Goal: Find specific page/section: Find specific page/section

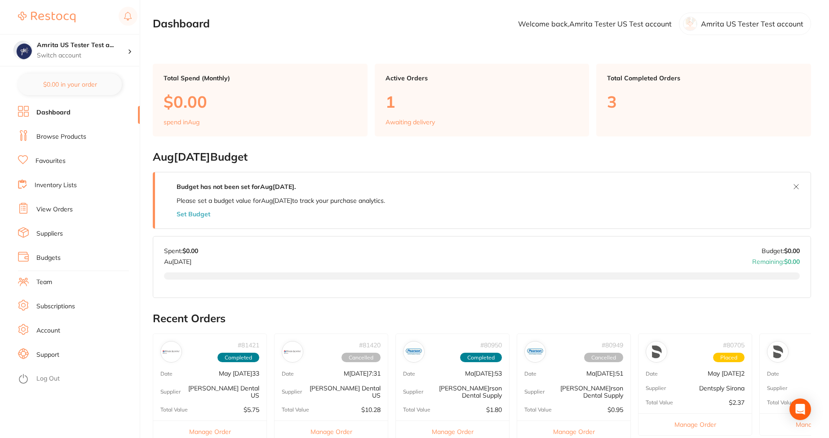
click at [39, 135] on link "Browse Products" at bounding box center [61, 136] width 50 height 9
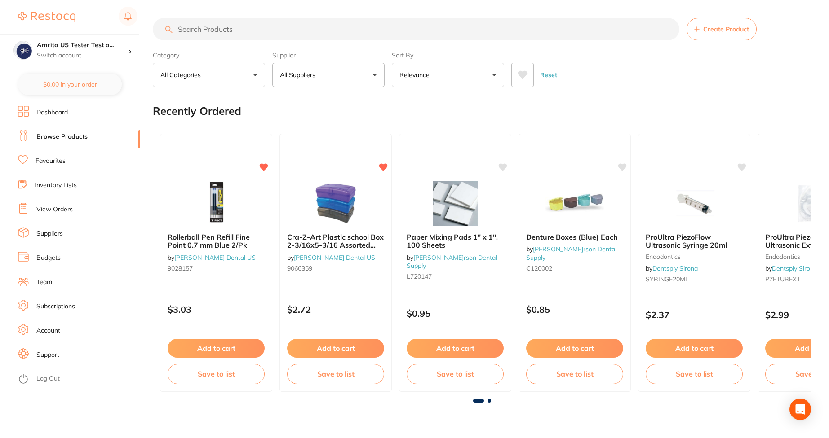
click at [232, 30] on input "search" at bounding box center [416, 29] width 526 height 22
paste input "P 98-02-72"
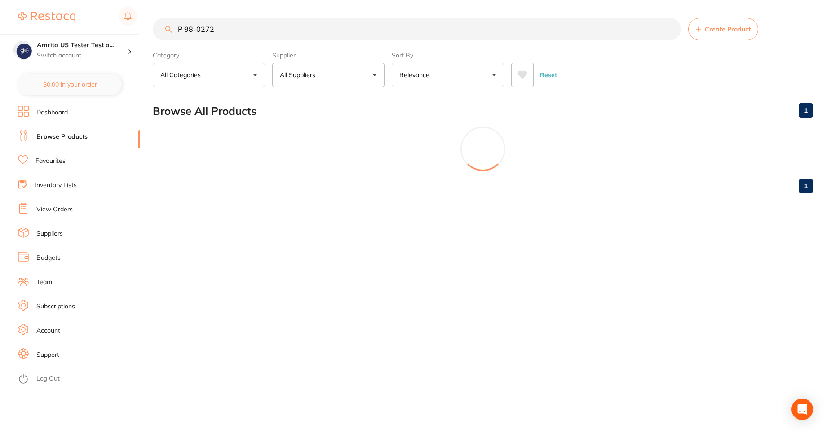
type input "P 98-0272"
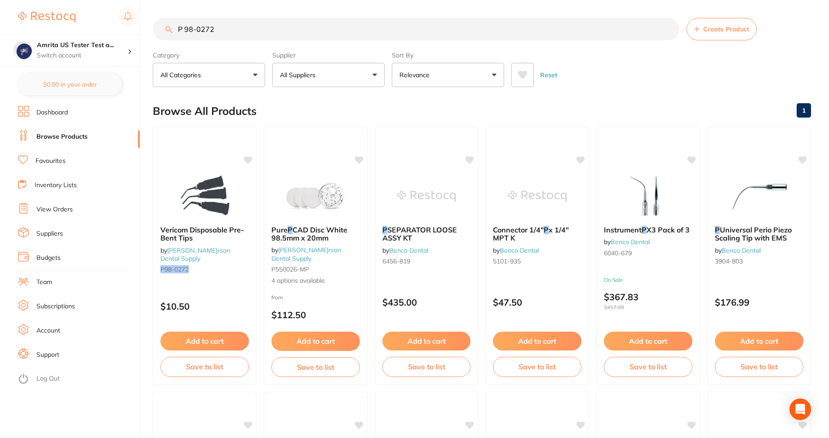
drag, startPoint x: 314, startPoint y: 29, endPoint x: 164, endPoint y: 29, distance: 149.6
click at [164, 29] on input "P 98-0272" at bounding box center [416, 29] width 526 height 22
paste input "P 98-02-74"
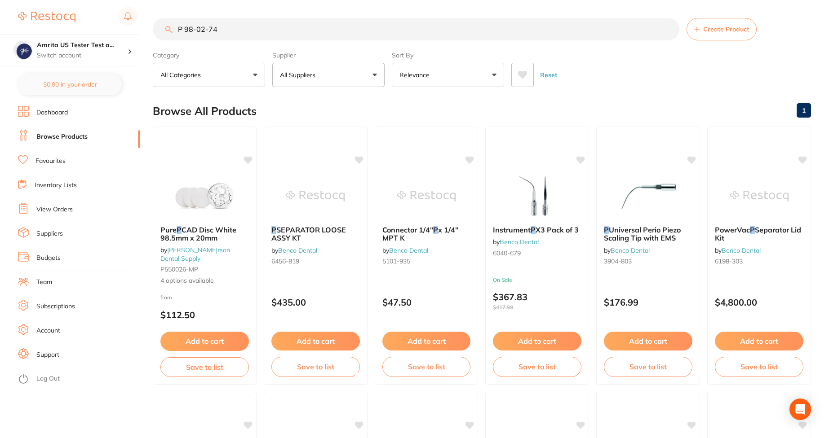
click at [208, 29] on input "P 98-02-74" at bounding box center [416, 29] width 526 height 22
drag, startPoint x: 226, startPoint y: 31, endPoint x: 130, endPoint y: 18, distance: 97.1
click at [130, 18] on div "$622.40 Amrita US Tester Test a... Switch account Amrita US Tester Test account…" at bounding box center [414, 219] width 829 height 438
paste input "-72"
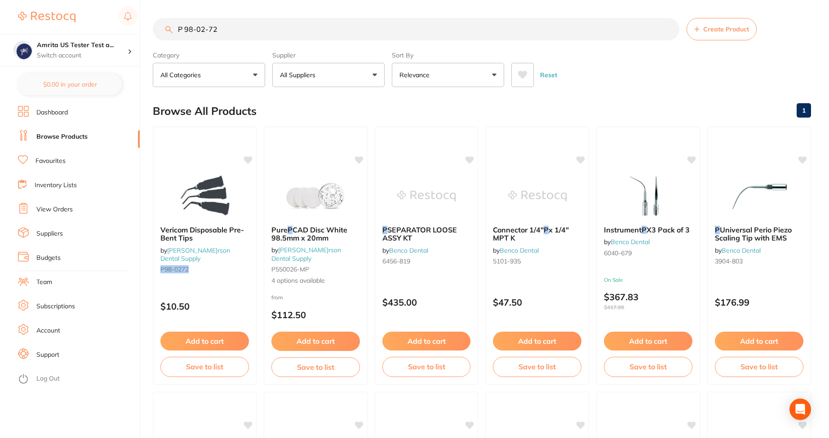
drag, startPoint x: 292, startPoint y: 27, endPoint x: -31, endPoint y: 17, distance: 323.5
click at [0, 17] on html "$622.40 Amrita US Tester Test a... Switch account Amrita US Tester Test account…" at bounding box center [414, 219] width 829 height 438
paste input "E 21[DATE]"
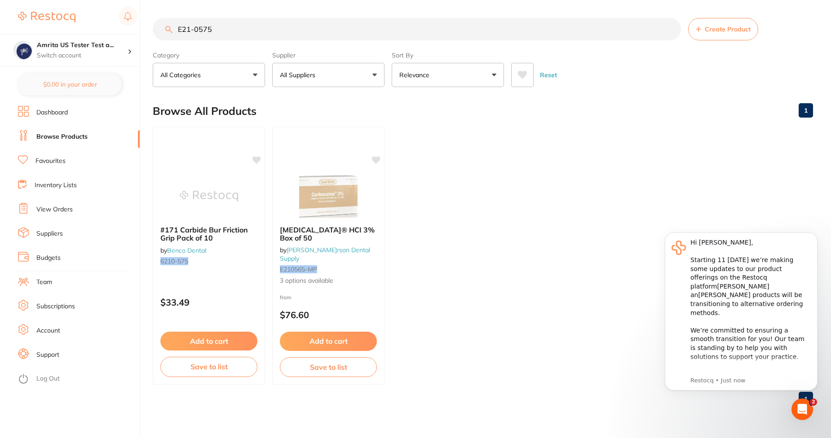
type input "E21-0575"
